Goal: Information Seeking & Learning: Learn about a topic

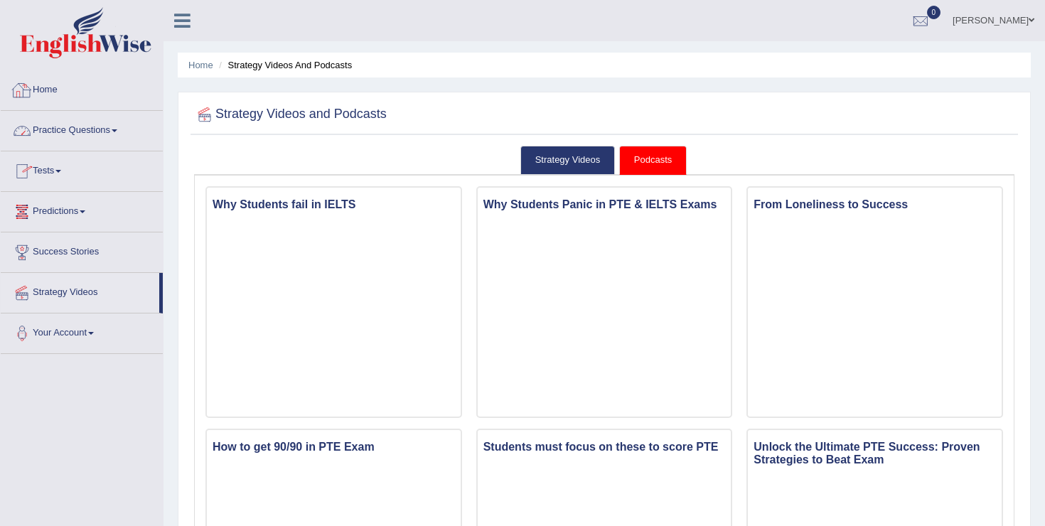
click at [90, 133] on link "Practice Questions" at bounding box center [82, 129] width 162 height 36
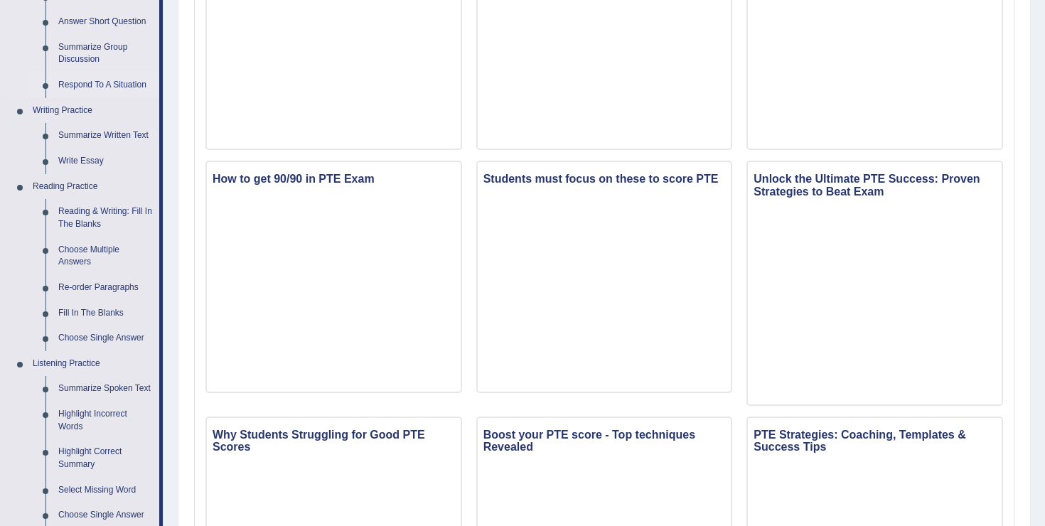
scroll to position [250, 0]
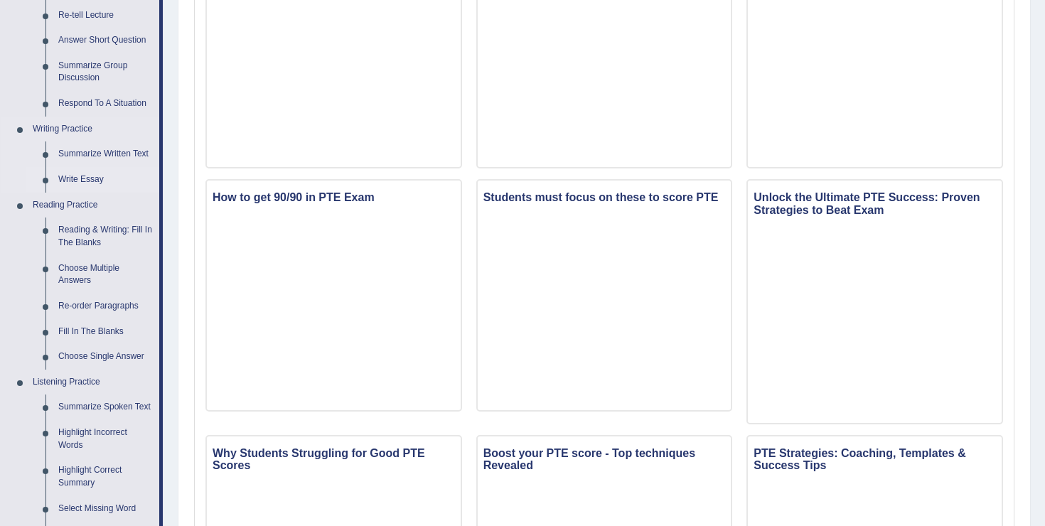
click at [65, 174] on link "Write Essay" at bounding box center [105, 180] width 107 height 26
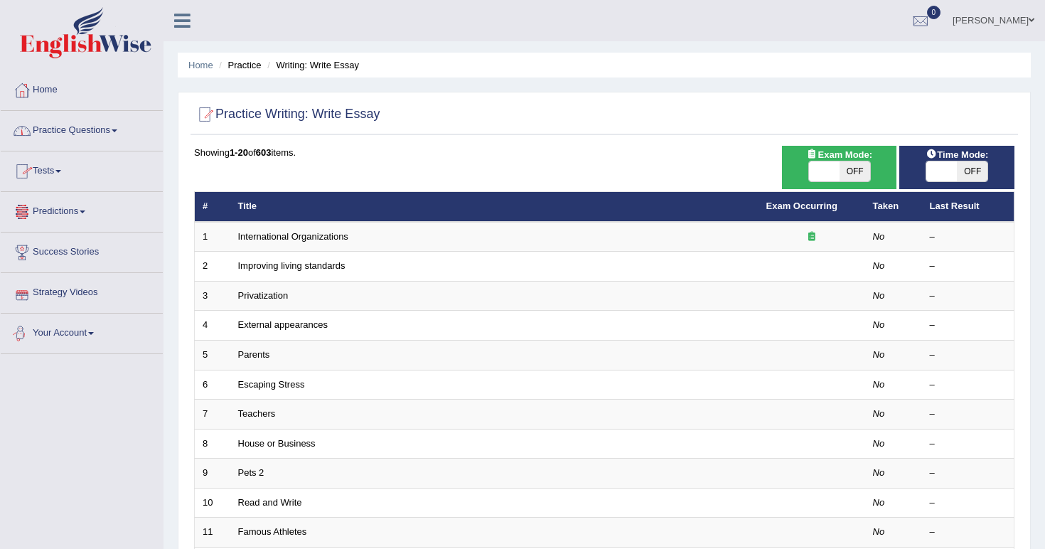
click at [117, 137] on link "Practice Questions" at bounding box center [82, 129] width 162 height 36
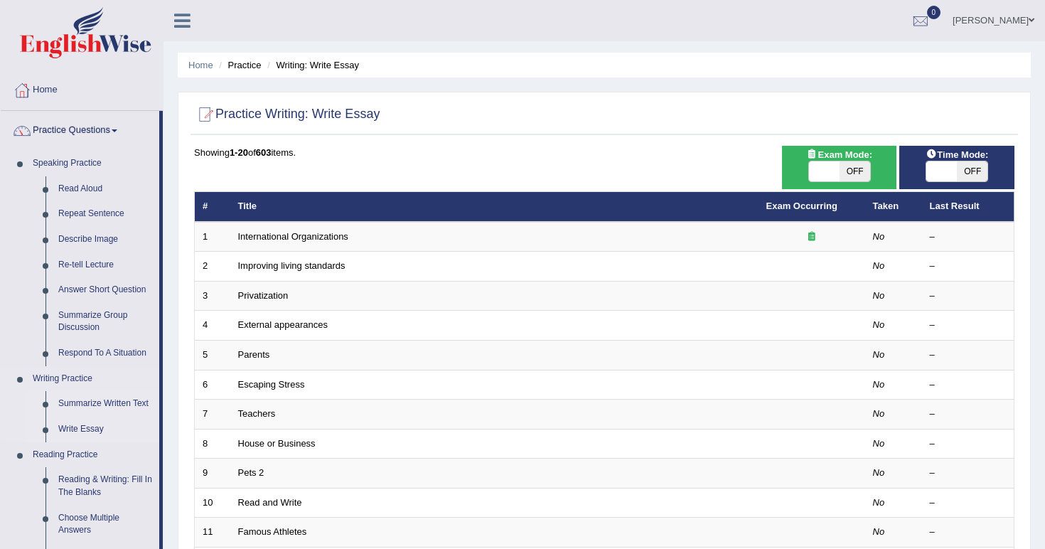
click at [81, 399] on link "Summarize Written Text" at bounding box center [105, 404] width 107 height 26
